Goal: Task Accomplishment & Management: Manage account settings

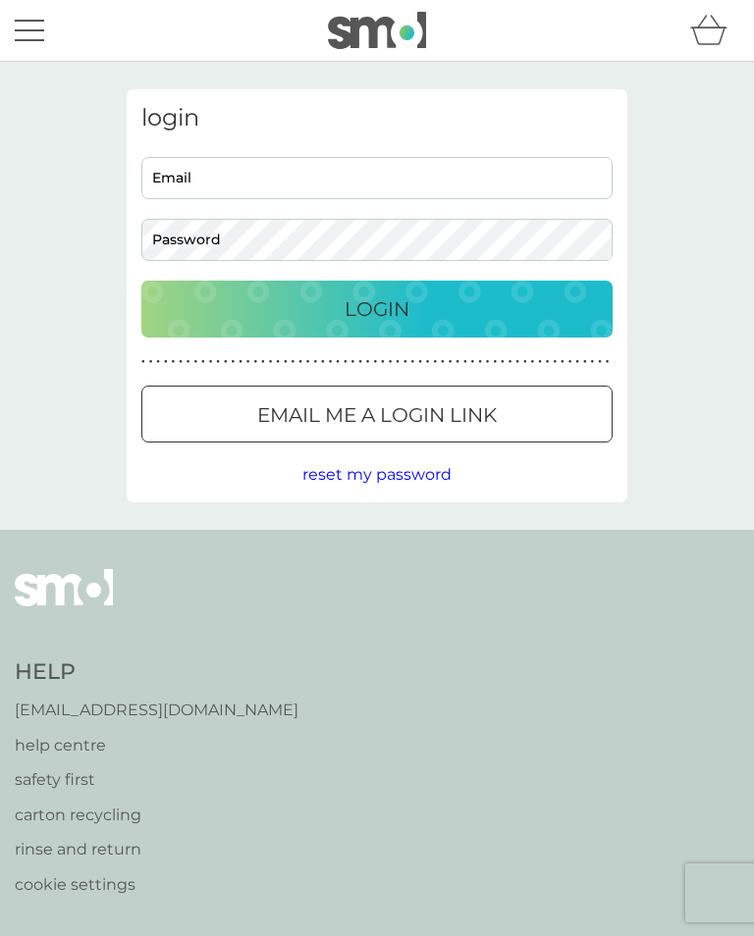
click at [216, 177] on input "Email" at bounding box center [376, 178] width 471 height 42
type input "[EMAIL_ADDRESS][DOMAIN_NAME]"
click at [377, 308] on button "Login" at bounding box center [376, 309] width 471 height 57
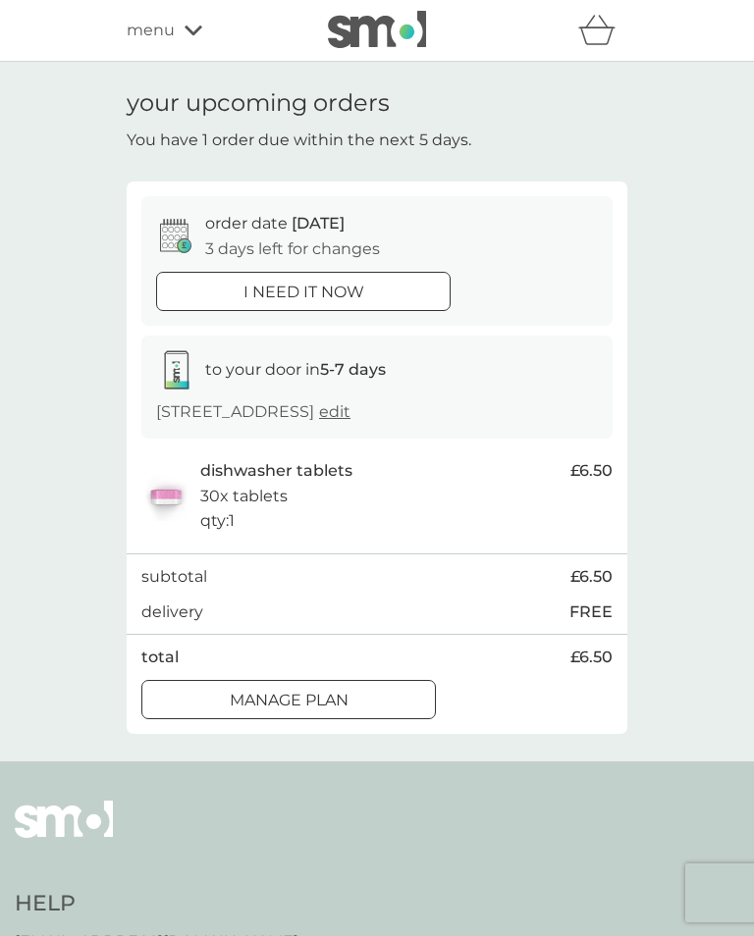
click at [372, 691] on div "Manage plan" at bounding box center [288, 701] width 292 height 26
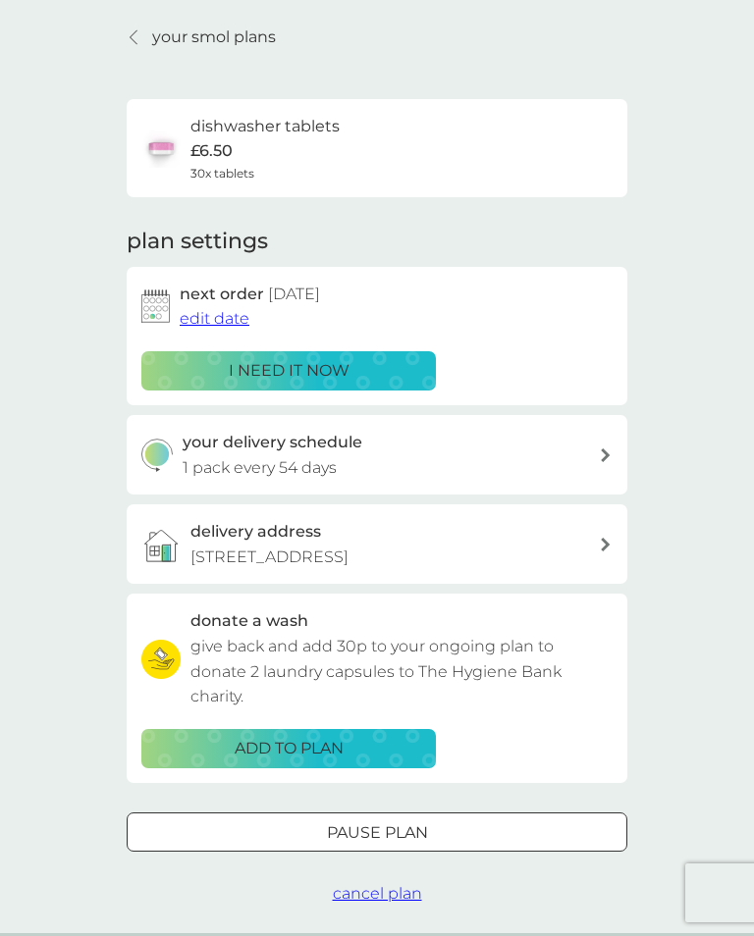
scroll to position [71, 0]
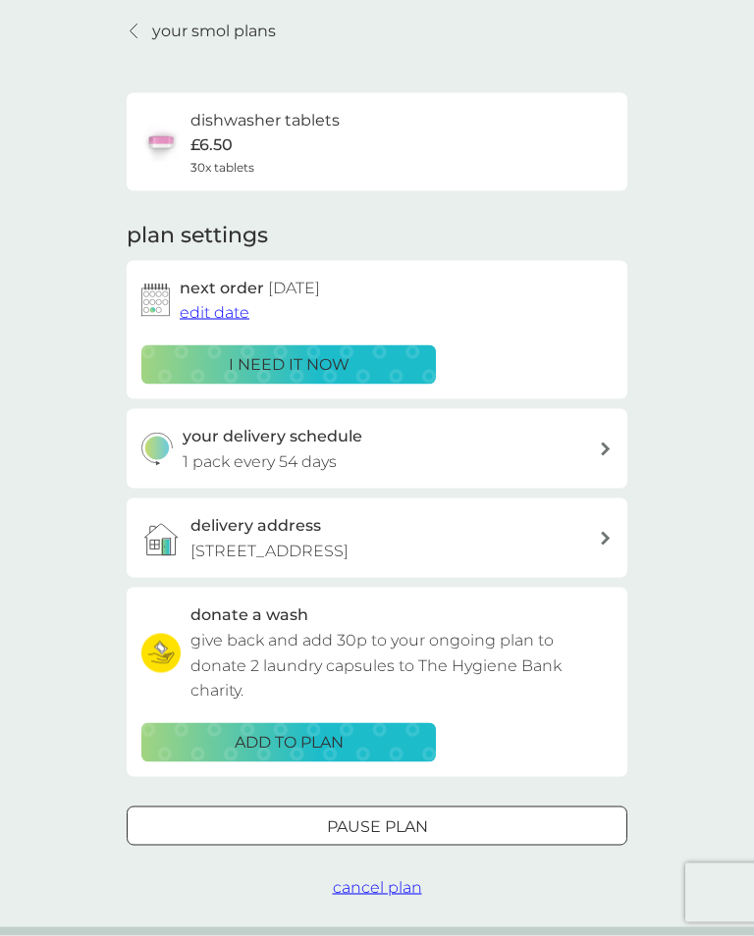
click at [221, 303] on span "edit date" at bounding box center [215, 312] width 70 height 19
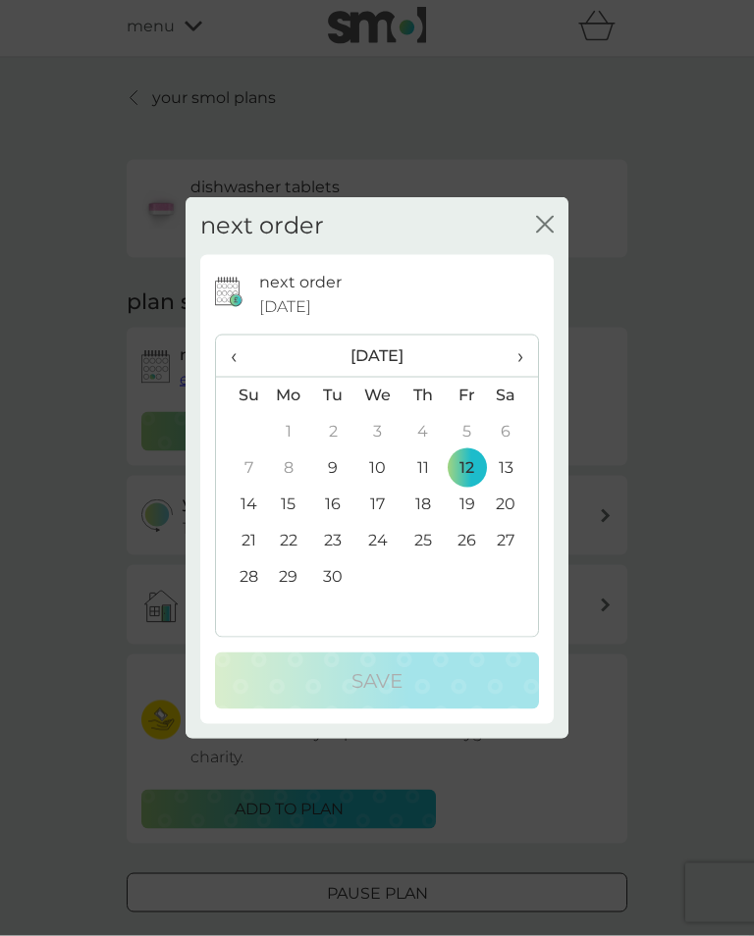
scroll to position [0, 0]
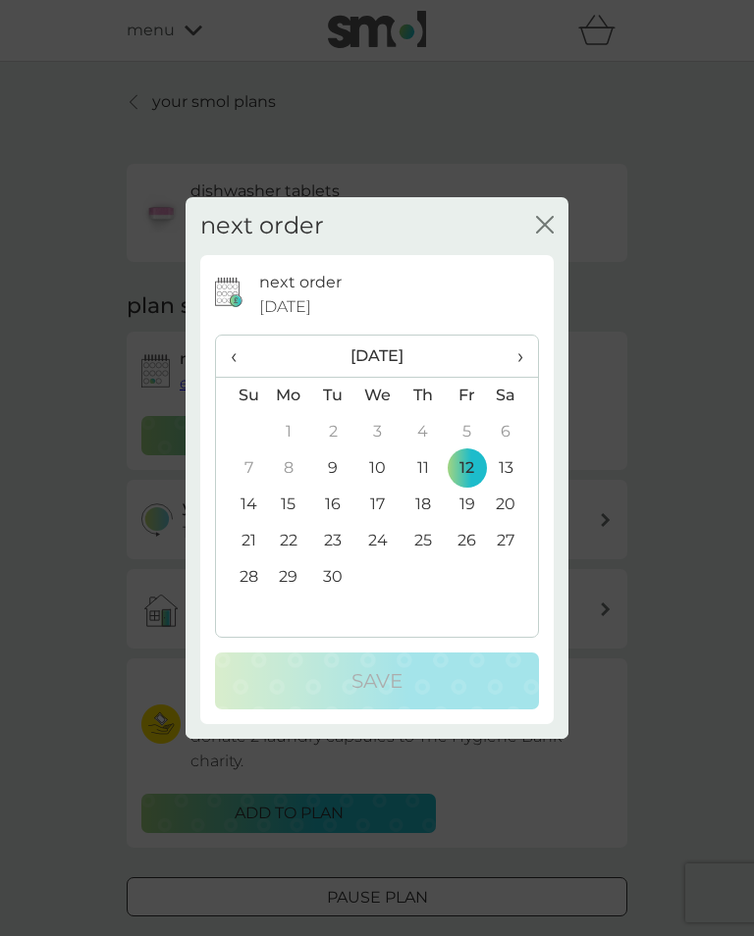
click at [293, 541] on td "22" at bounding box center [288, 541] width 45 height 36
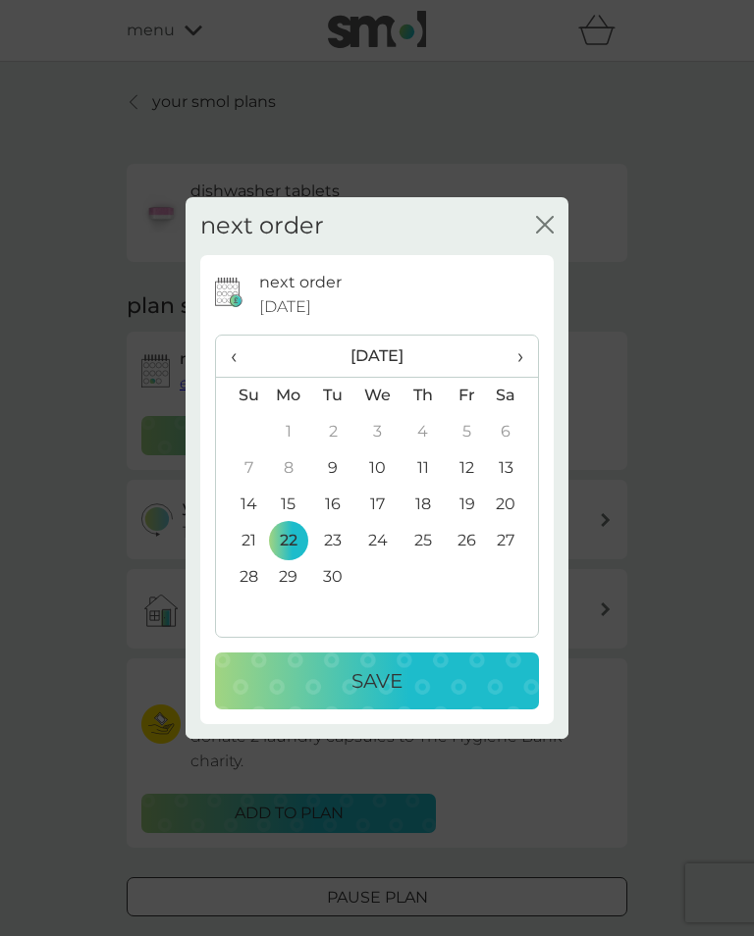
click at [430, 673] on div "Save" at bounding box center [377, 680] width 285 height 31
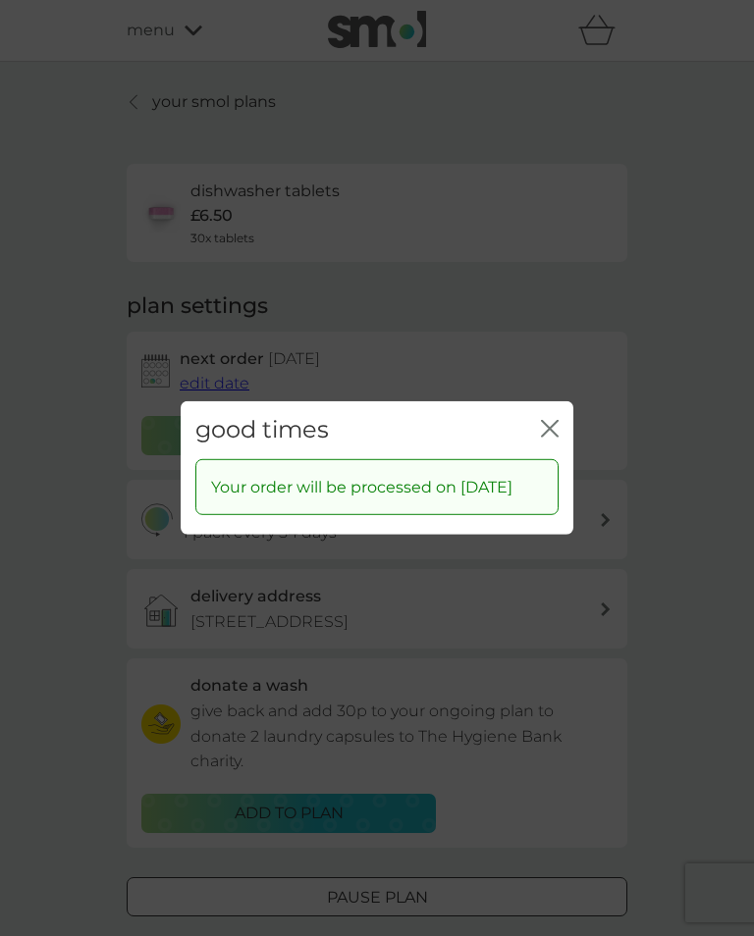
click at [554, 420] on icon "close" at bounding box center [550, 429] width 18 height 18
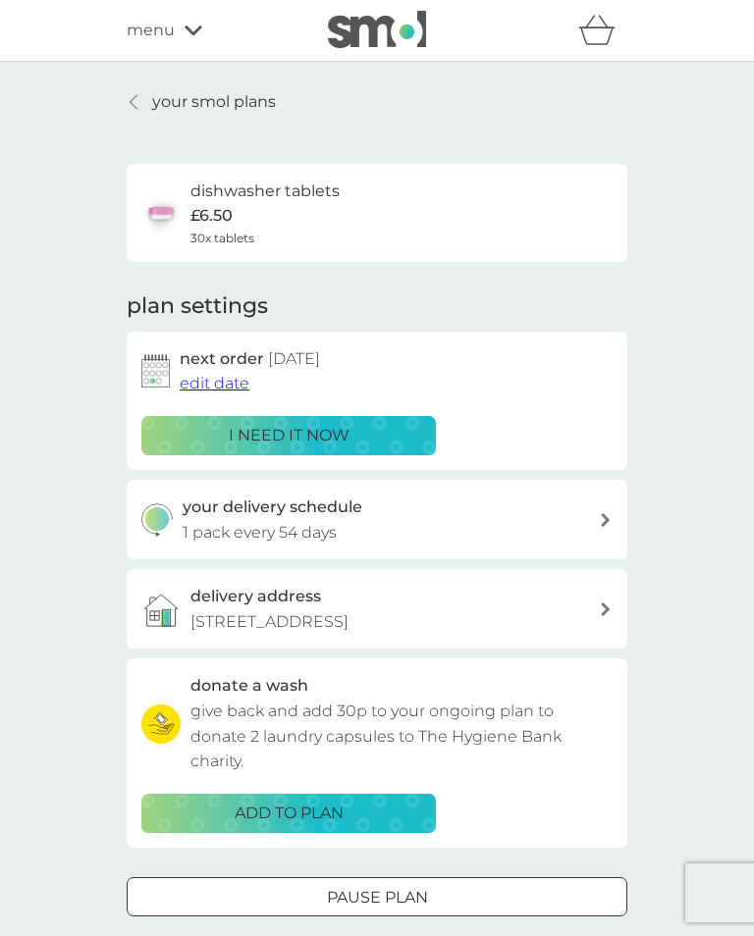
click at [173, 20] on span "menu" at bounding box center [151, 31] width 48 height 26
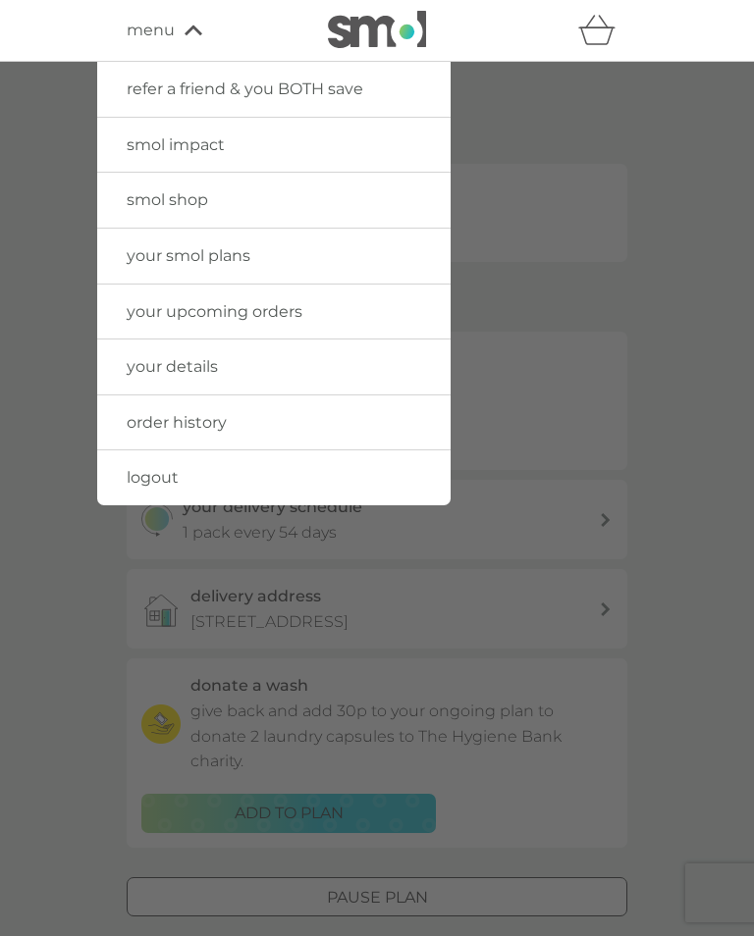
click at [157, 477] on span "logout" at bounding box center [153, 477] width 52 height 19
